Goal: Transaction & Acquisition: Purchase product/service

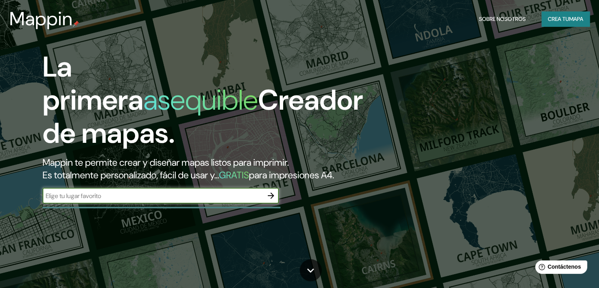
click at [271, 199] on icon "button" at bounding box center [271, 195] width 6 height 6
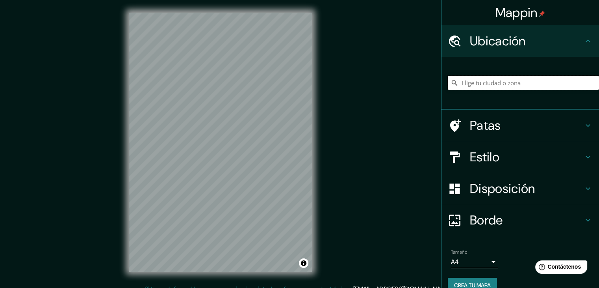
click at [475, 81] on input "Elige tu ciudad o zona" at bounding box center [523, 83] width 151 height 14
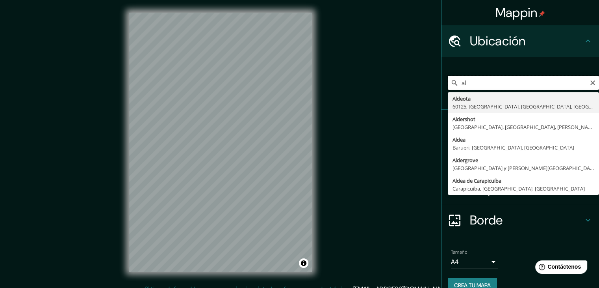
type input "a"
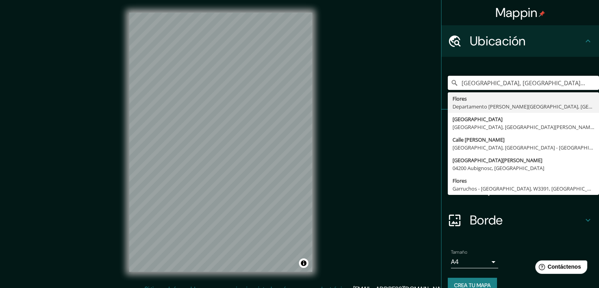
type input "[GEOGRAPHIC_DATA], [GEOGRAPHIC_DATA][PERSON_NAME], [GEOGRAPHIC_DATA]"
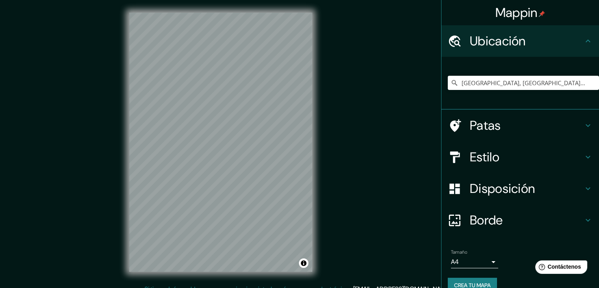
click at [499, 151] on h4 "Estilo" at bounding box center [526, 157] width 113 height 16
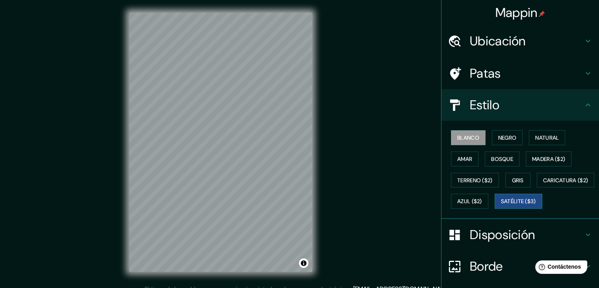
click at [501, 205] on font "Satélite ($3)" at bounding box center [518, 201] width 35 height 7
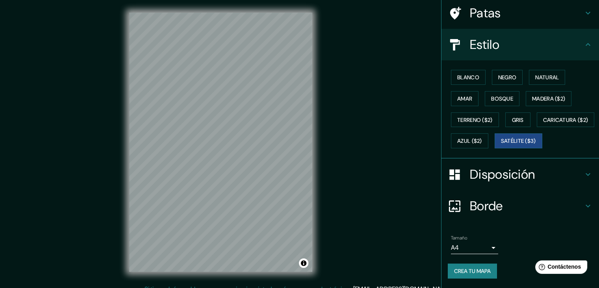
click at [510, 173] on font "Disposición" at bounding box center [502, 174] width 65 height 17
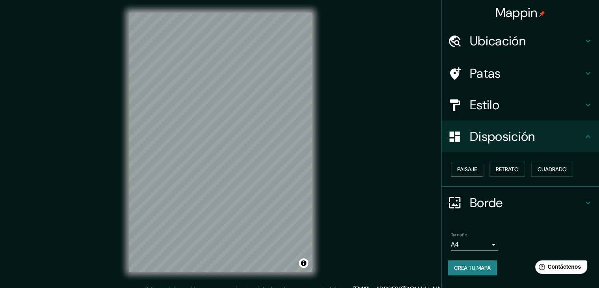
click at [465, 170] on font "Paisaje" at bounding box center [467, 168] width 20 height 7
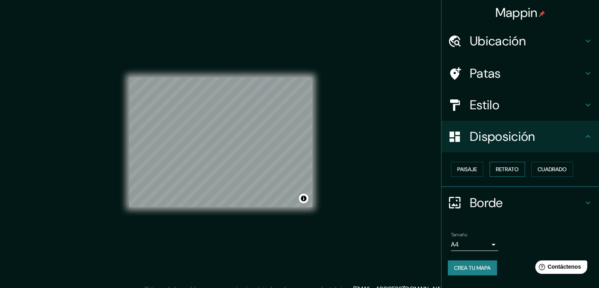
click at [504, 169] on font "Retrato" at bounding box center [507, 168] width 23 height 7
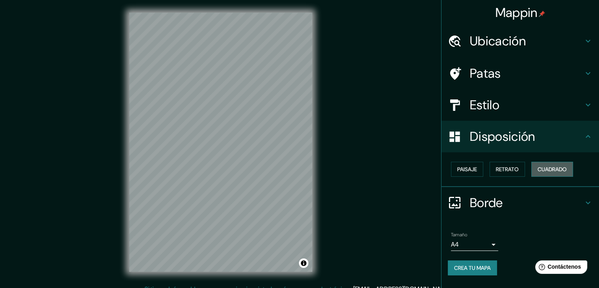
click at [538, 168] on button "Cuadrado" at bounding box center [552, 168] width 42 height 15
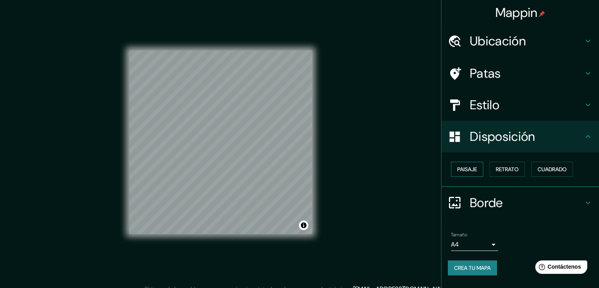
click at [477, 169] on font "Paisaje" at bounding box center [467, 168] width 20 height 7
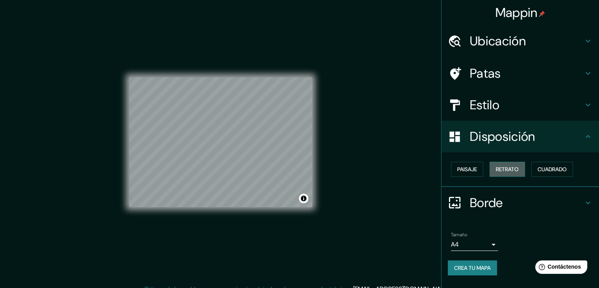
click at [506, 167] on font "Retrato" at bounding box center [507, 168] width 23 height 7
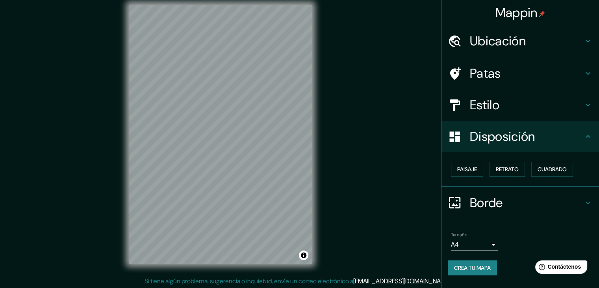
scroll to position [9, 0]
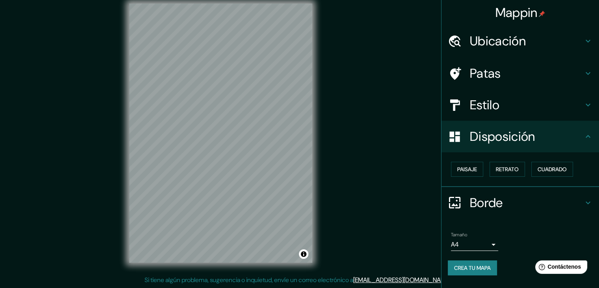
click at [547, 134] on h4 "Disposición" at bounding box center [526, 136] width 113 height 16
click at [490, 71] on font "Patas" at bounding box center [485, 73] width 31 height 17
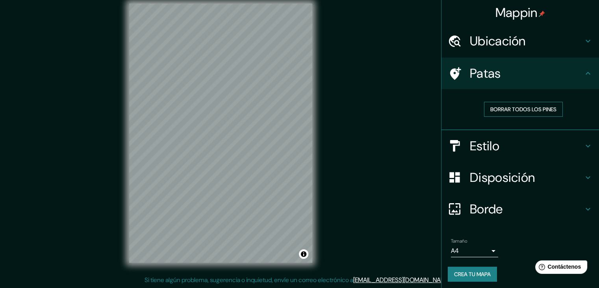
click at [499, 109] on font "Borrar todos los pines" at bounding box center [523, 109] width 66 height 7
click at [202, 139] on div at bounding box center [202, 137] width 6 height 6
click at [517, 109] on font "Borrar todos los pines" at bounding box center [523, 109] width 66 height 7
click at [491, 38] on font "Ubicación" at bounding box center [498, 41] width 56 height 17
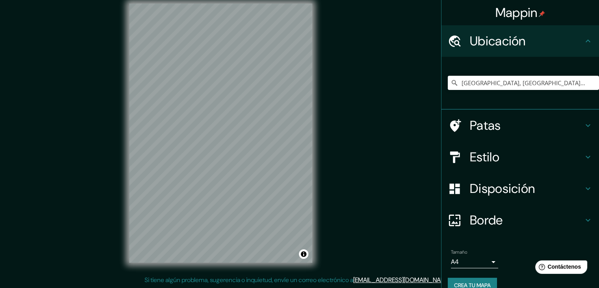
click at [491, 38] on font "Ubicación" at bounding box center [498, 41] width 56 height 17
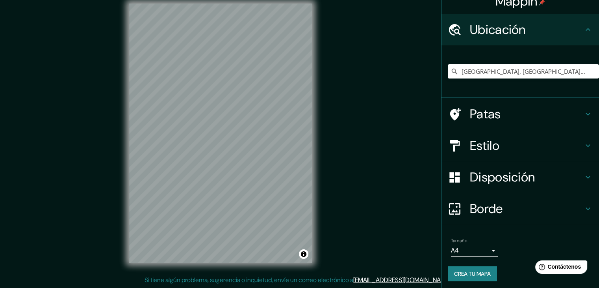
scroll to position [14, 0]
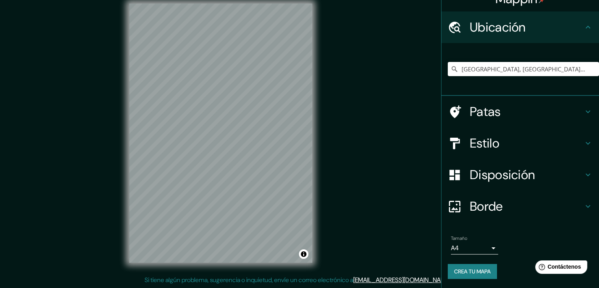
click at [501, 167] on font "Disposición" at bounding box center [502, 174] width 65 height 17
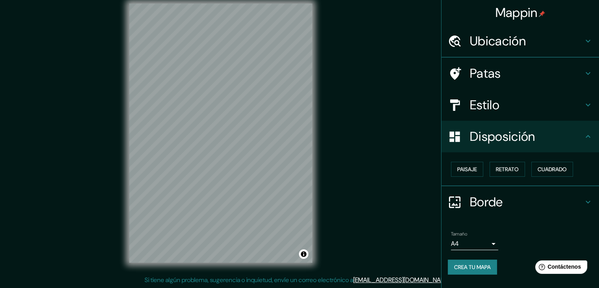
scroll to position [0, 0]
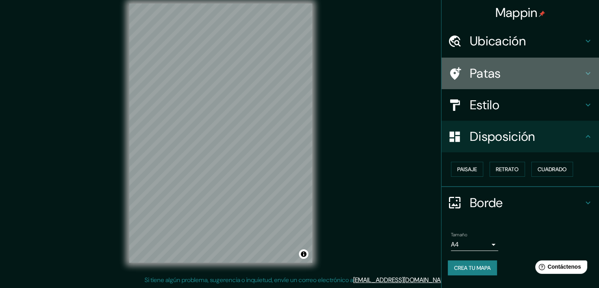
click at [488, 75] on font "Patas" at bounding box center [485, 73] width 31 height 17
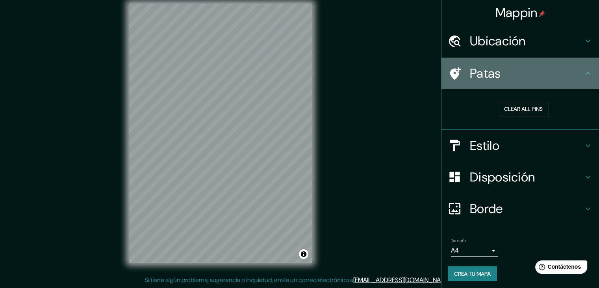
click at [490, 68] on font "Patas" at bounding box center [485, 73] width 31 height 17
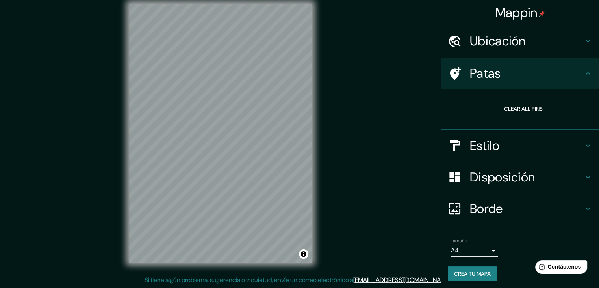
click at [494, 142] on font "Estilo" at bounding box center [485, 145] width 30 height 17
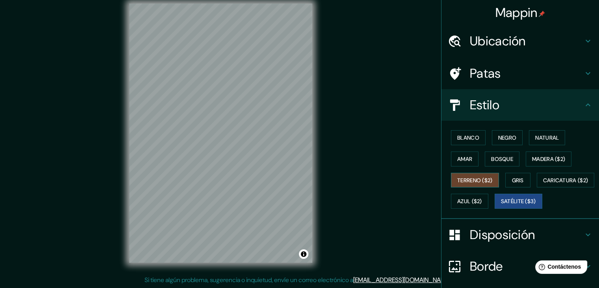
click at [486, 175] on font "Terreno ($2)" at bounding box center [474, 180] width 35 height 10
click at [463, 161] on font "Amar" at bounding box center [464, 158] width 15 height 7
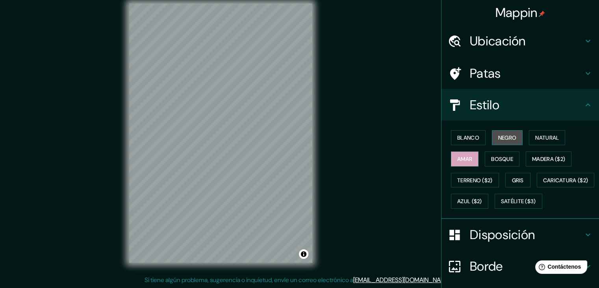
click at [509, 133] on font "Negro" at bounding box center [507, 137] width 19 height 10
click at [467, 134] on font "Blanco" at bounding box center [468, 137] width 22 height 7
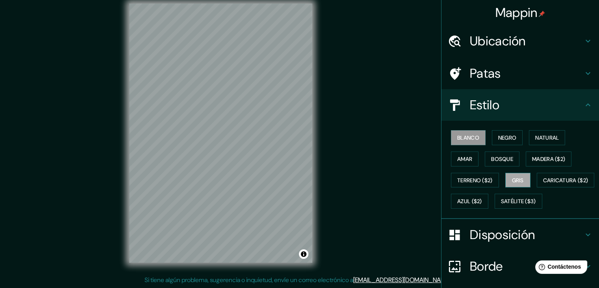
click at [513, 173] on button "Gris" at bounding box center [517, 180] width 25 height 15
click at [478, 176] on font "Terreno ($2)" at bounding box center [474, 179] width 35 height 7
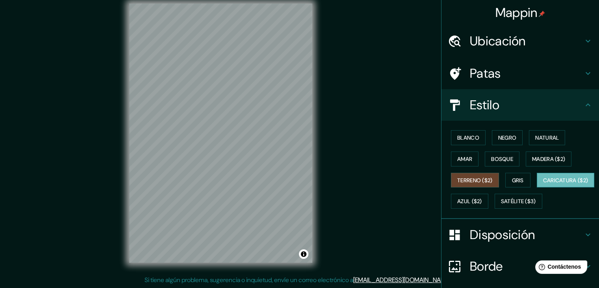
click at [543, 184] on font "Caricatura ($2)" at bounding box center [565, 179] width 45 height 7
click at [515, 182] on font "Gris" at bounding box center [518, 179] width 12 height 7
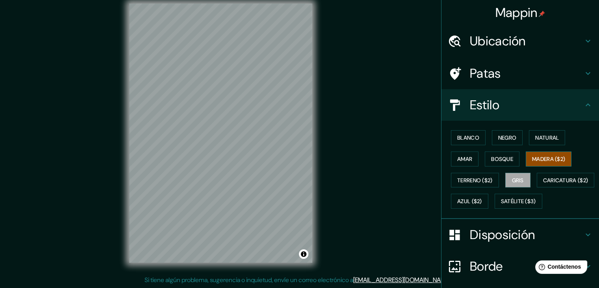
click at [532, 161] on font "Madera ($2)" at bounding box center [548, 159] width 33 height 10
click at [503, 160] on font "Bosque" at bounding box center [502, 158] width 22 height 7
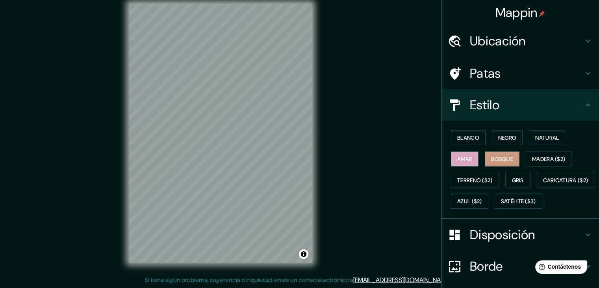
click at [457, 161] on font "Amar" at bounding box center [464, 158] width 15 height 7
click at [535, 139] on font "Natural" at bounding box center [547, 137] width 24 height 7
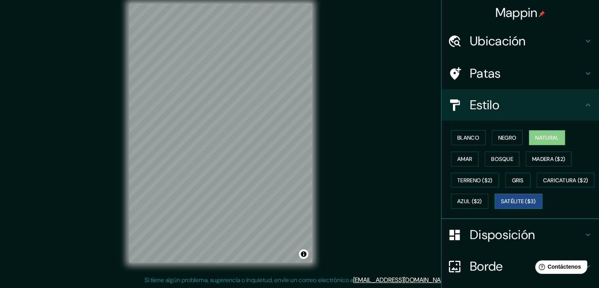
click at [501, 205] on font "Satélite ($3)" at bounding box center [518, 201] width 35 height 7
